Goal: Find specific page/section: Find specific page/section

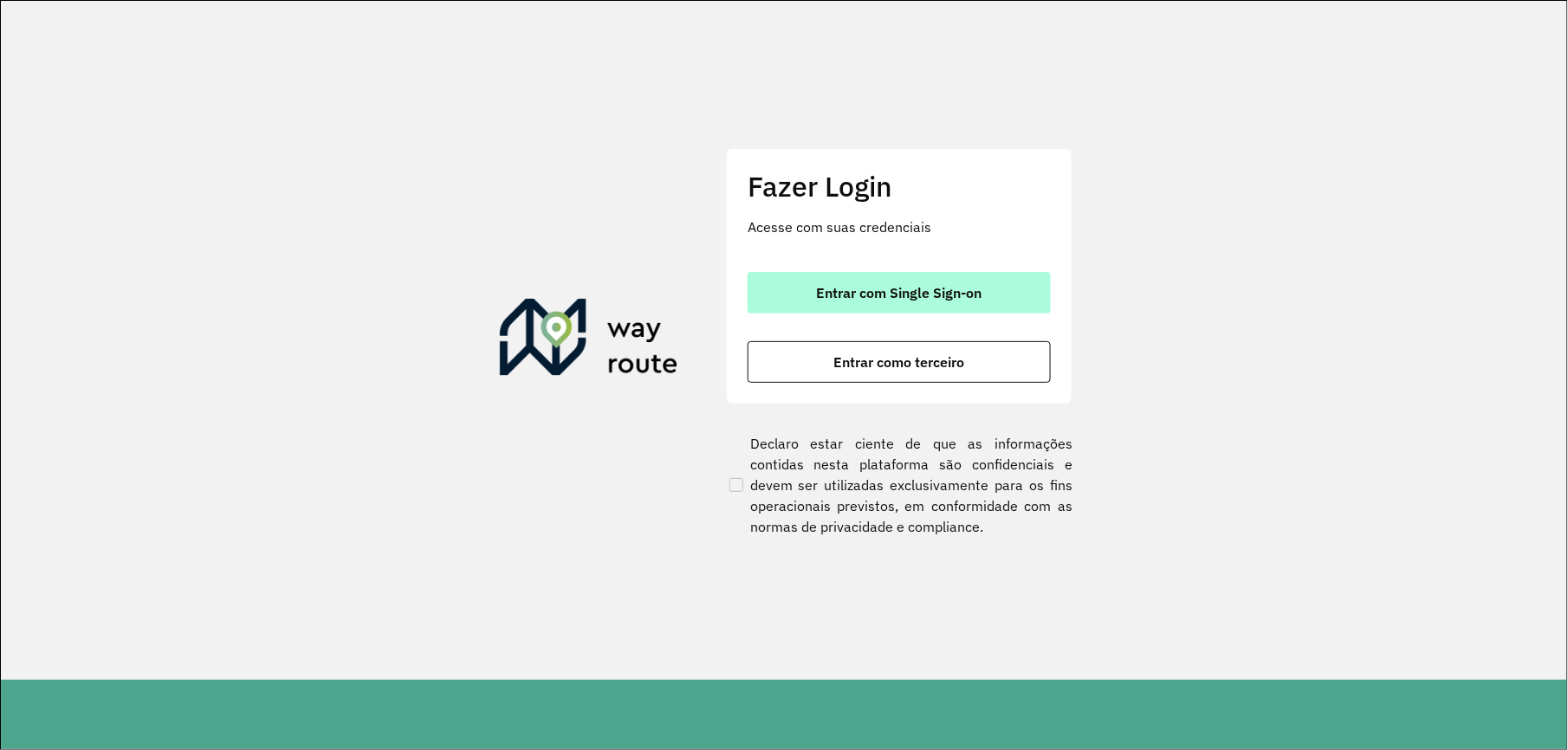
click at [807, 285] on button "Entrar com Single Sign-on" at bounding box center [898, 293] width 303 height 42
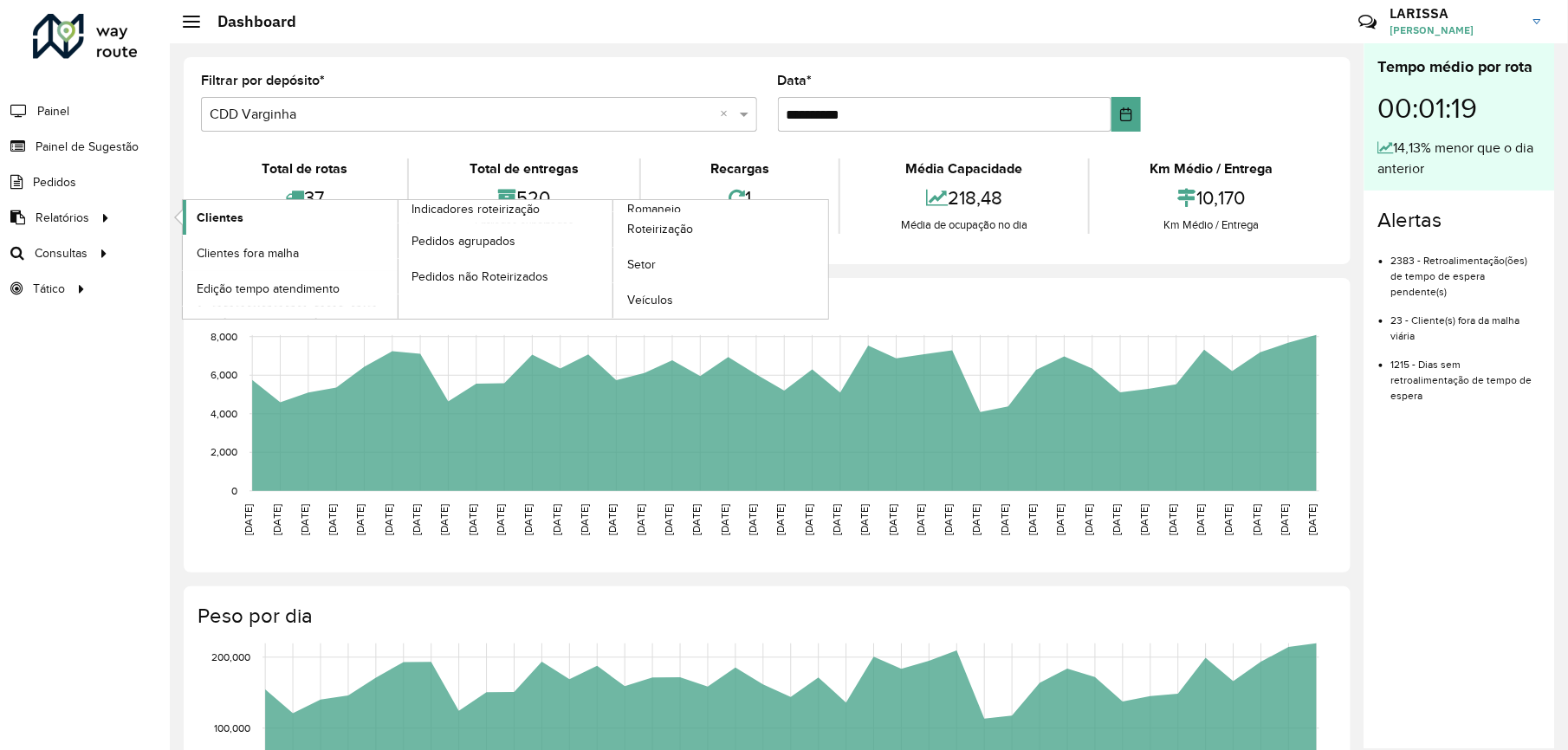
click at [202, 220] on span "Clientes" at bounding box center [220, 217] width 47 height 18
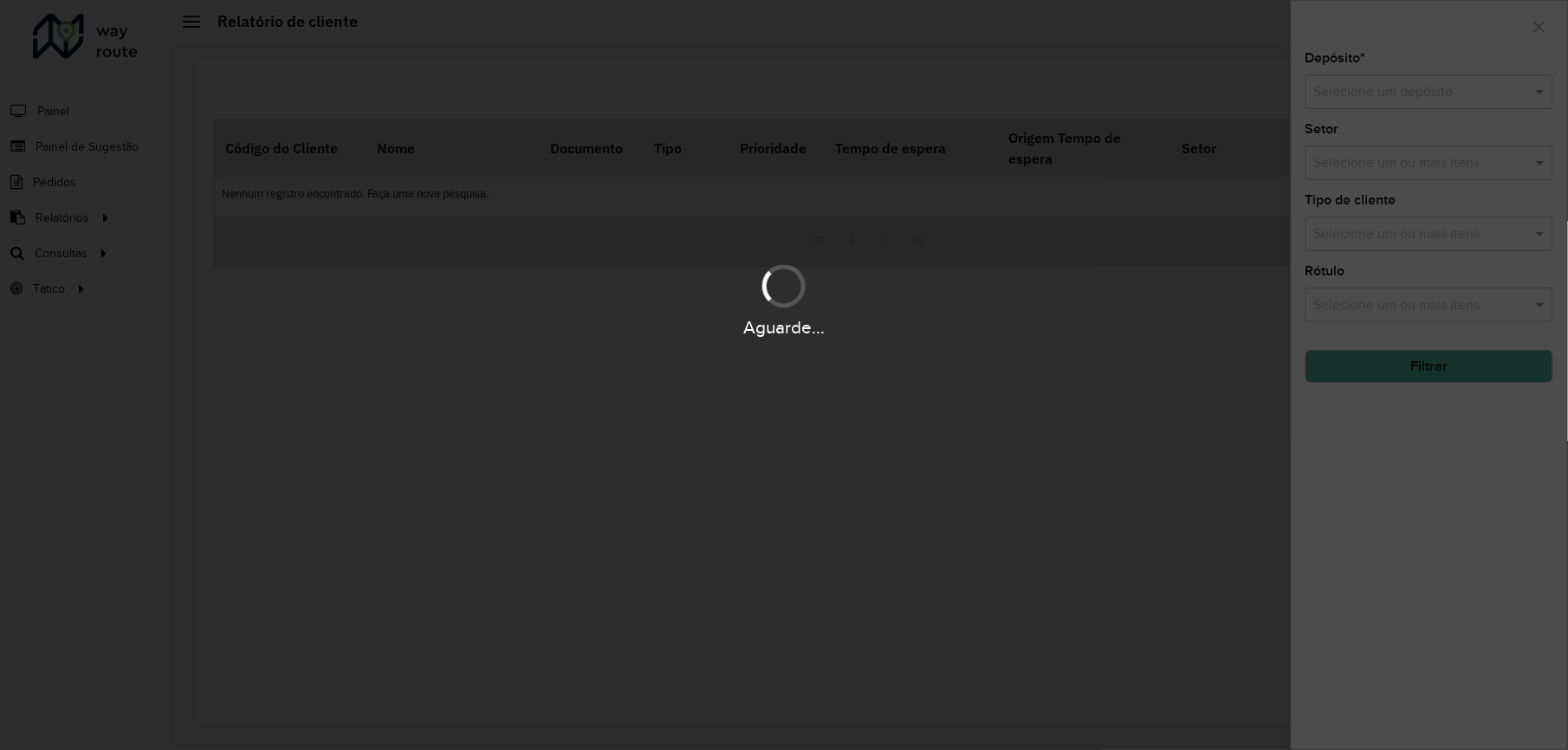
click at [1353, 80] on div "Aguarde..." at bounding box center [784, 375] width 1568 height 750
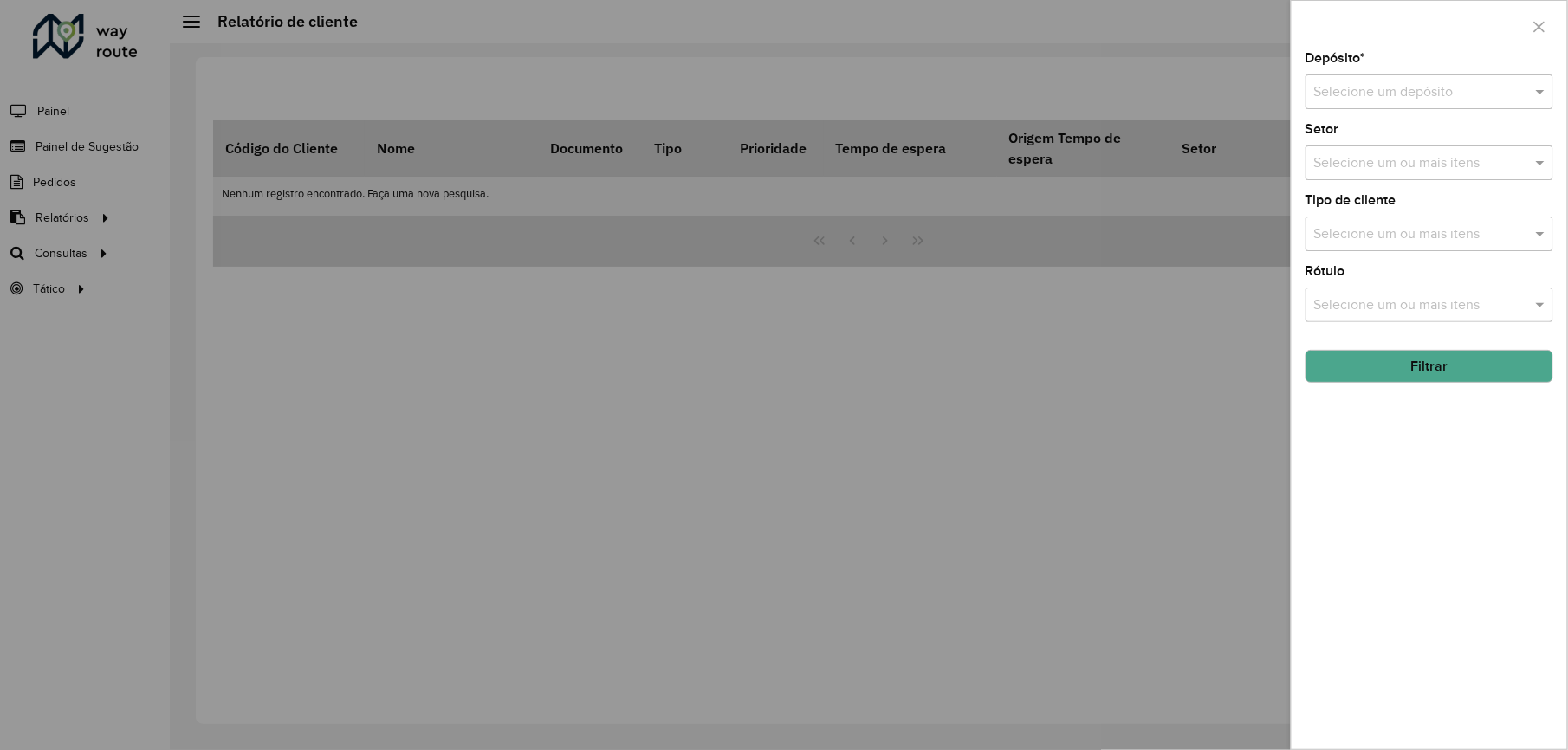
click at [1352, 87] on input "text" at bounding box center [1412, 92] width 196 height 20
click at [1321, 165] on span "CDD Varginha" at bounding box center [1357, 171] width 86 height 15
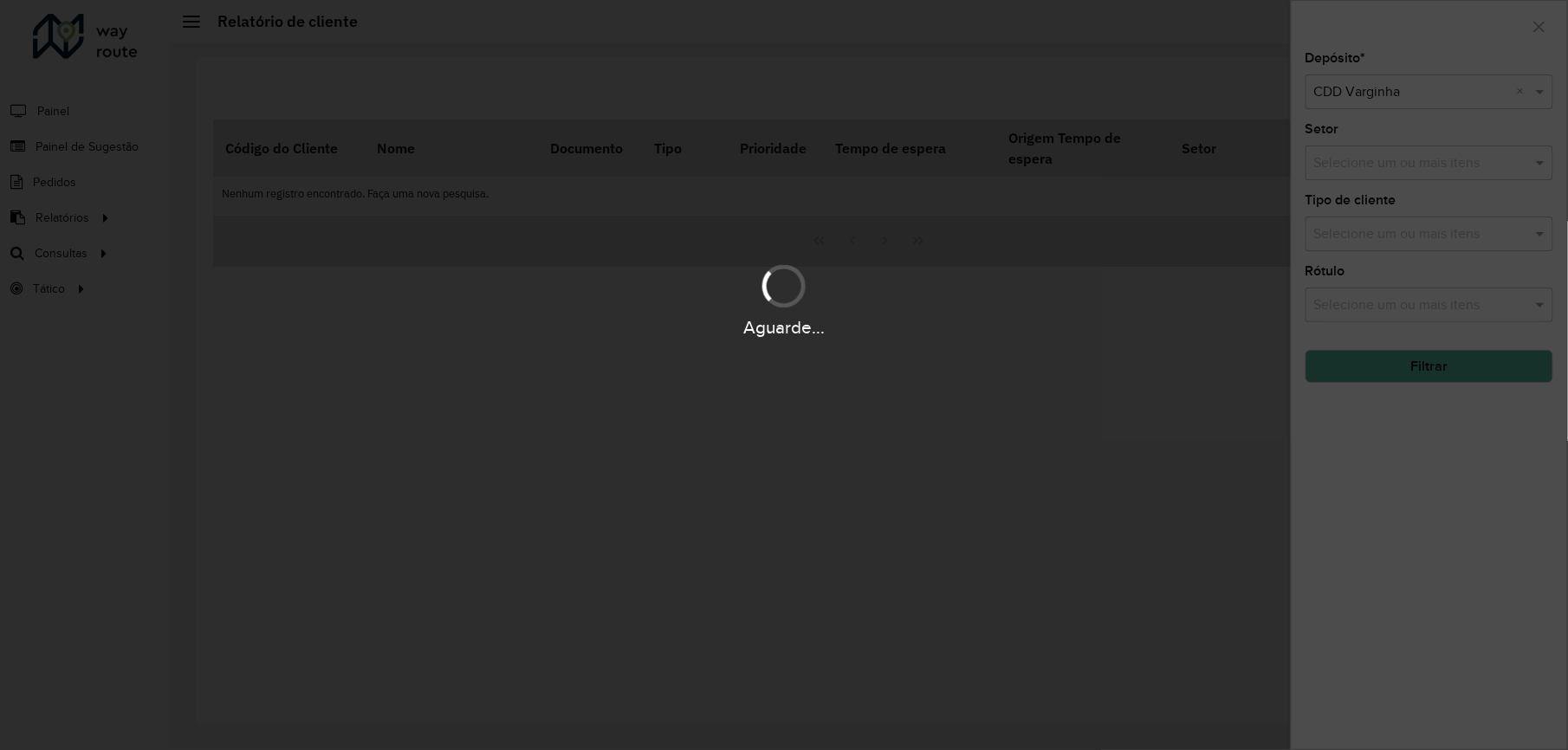
click at [1432, 374] on div "Aguarde..." at bounding box center [784, 375] width 1568 height 750
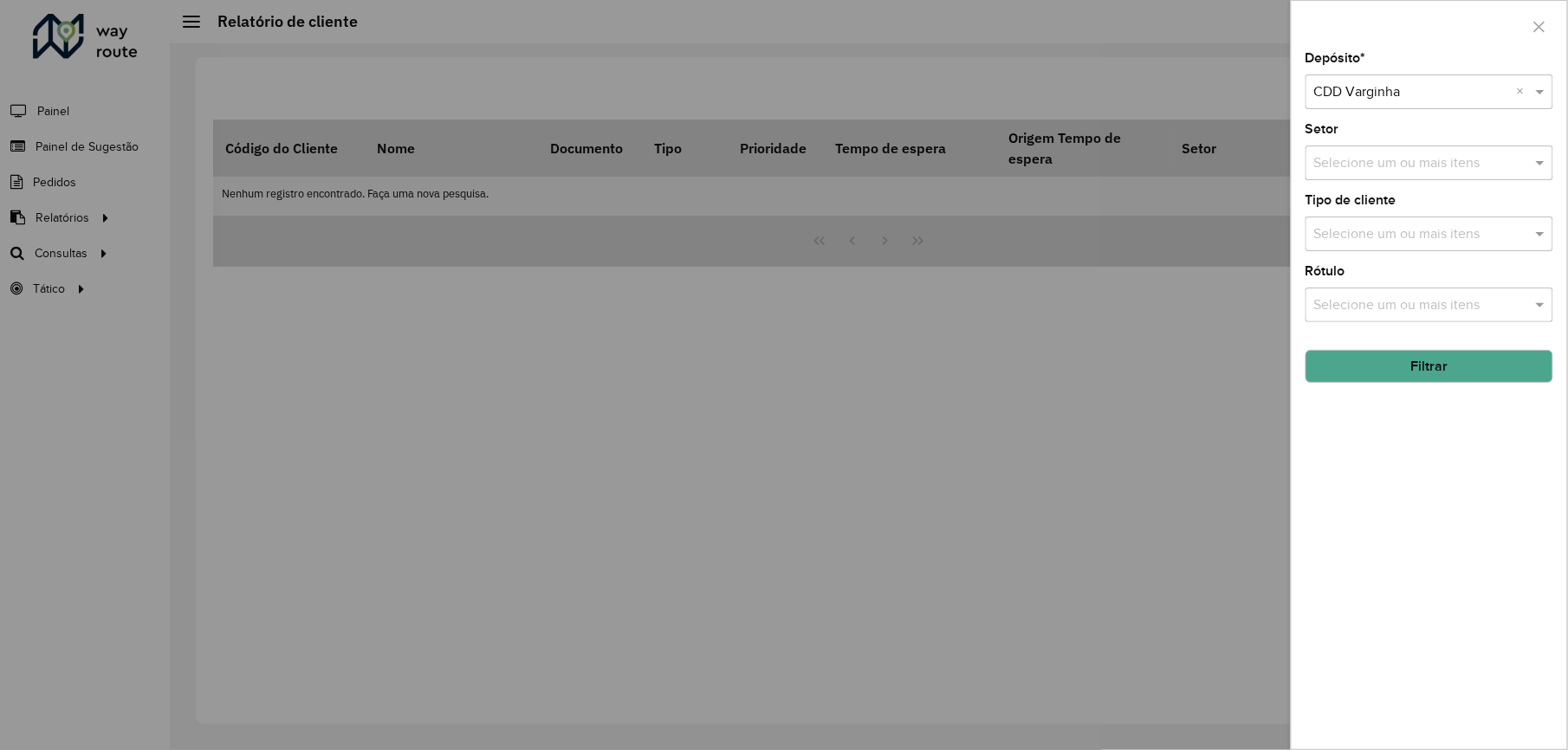
click at [1432, 372] on button "Filtrar" at bounding box center [1429, 366] width 248 height 33
